Goal: Check status: Check status

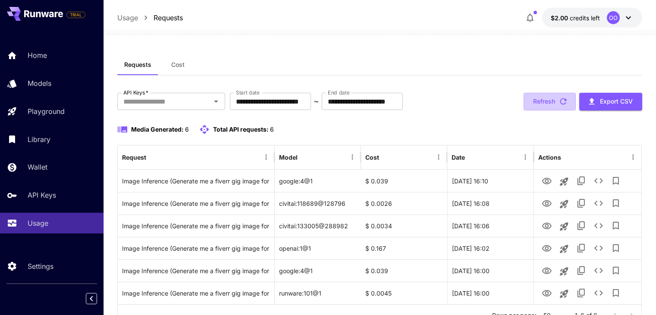
click at [532, 93] on button "Refresh" at bounding box center [549, 102] width 52 height 18
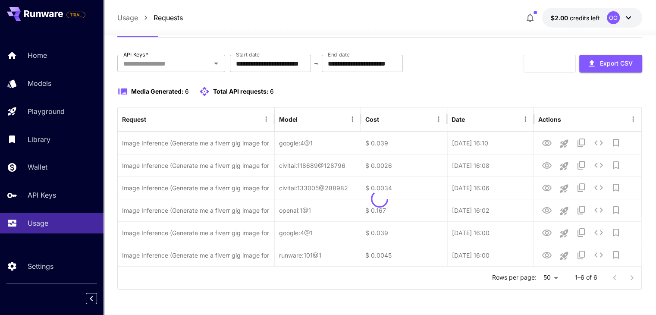
scroll to position [38, 0]
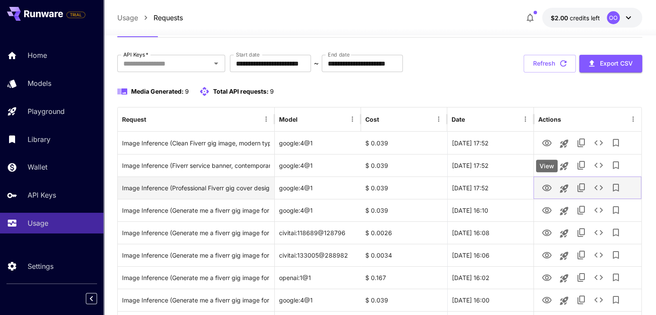
click at [543, 188] on icon "View" at bounding box center [547, 188] width 10 height 10
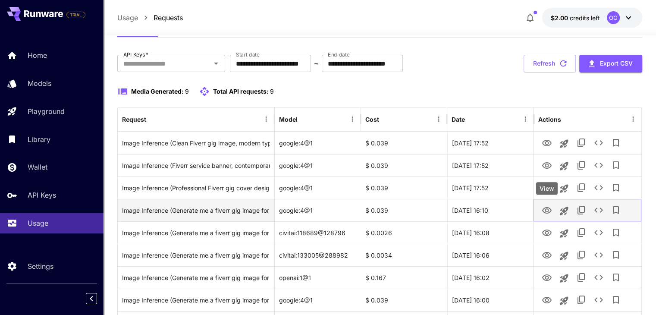
click at [549, 212] on icon "View" at bounding box center [546, 210] width 9 height 6
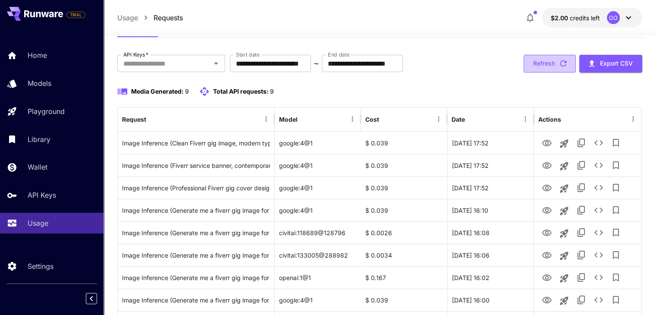
click at [536, 63] on button "Refresh" at bounding box center [549, 64] width 52 height 18
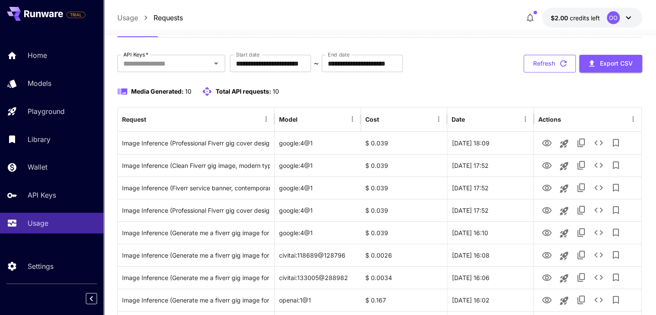
click at [533, 62] on button "Refresh" at bounding box center [549, 64] width 52 height 18
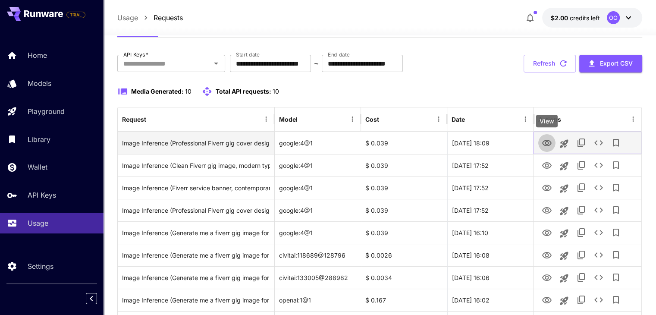
click at [543, 138] on icon "View" at bounding box center [547, 143] width 10 height 10
